Goal: Information Seeking & Learning: Learn about a topic

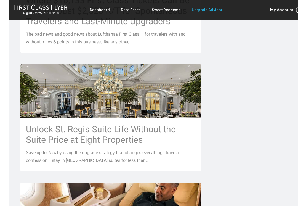
scroll to position [387, 0]
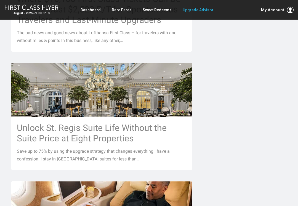
click at [127, 124] on h3 "Unlock St. Regis Suite Life Without the Suite Price at Eight Properties" at bounding box center [102, 133] width 170 height 21
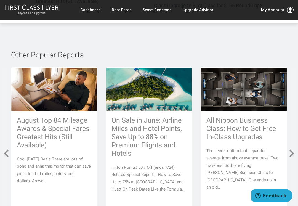
scroll to position [2366, 0]
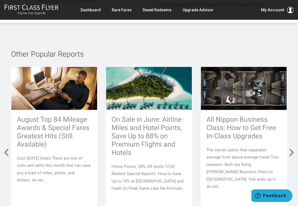
click at [261, 148] on p "The secret option that separates average from above-average travel Two traveler…" at bounding box center [243, 169] width 75 height 44
click at [257, 118] on h3 "All Nippon Business Class: How to Get Free In-Class Upgrades" at bounding box center [243, 128] width 75 height 25
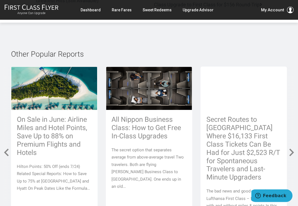
click at [186, 116] on h3 "All Nippon Business Class: How to Get Free In-Class Upgrades" at bounding box center [148, 128] width 75 height 25
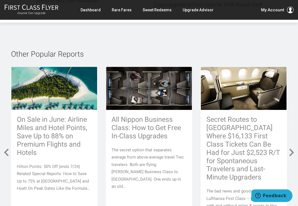
click at [92, 128] on h3 "On Sale in June: Airline Miles and Hotel Points, Save Up to 88% on Premium Flig…" at bounding box center [54, 136] width 75 height 41
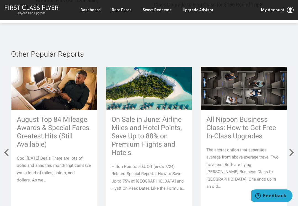
click at [206, 118] on h3 "All Nippon Business Class: How to Get Free In-Class Upgrades" at bounding box center [243, 127] width 75 height 25
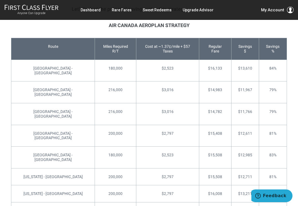
scroll to position [1317, 0]
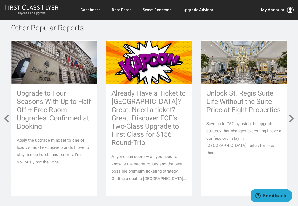
scroll to position [2803, 0]
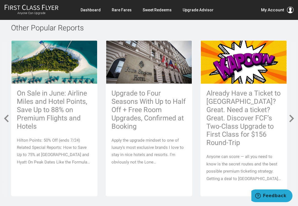
click at [153, 118] on h3 "Upgrade to Four Seasons With Up to Half Off + Free Room Upgrades, Confirmed at …" at bounding box center [148, 109] width 75 height 41
click at [158, 113] on h3 "Upgrade to Four Seasons With Up to Half Off + Free Room Upgrades, Confirmed at …" at bounding box center [148, 109] width 75 height 41
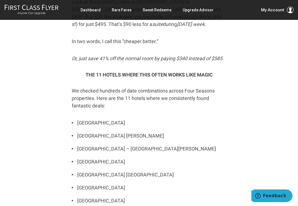
scroll to position [1345, 0]
